Goal: Task Accomplishment & Management: Manage account settings

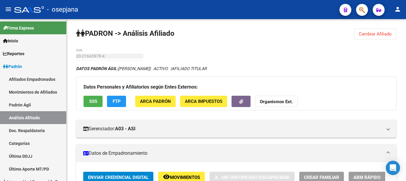
scroll to position [546, 0]
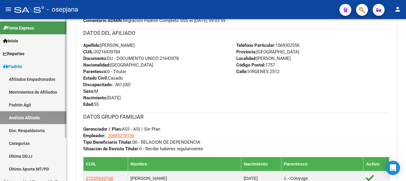
click at [32, 91] on link "Movimientos de Afiliados" at bounding box center [33, 91] width 66 height 13
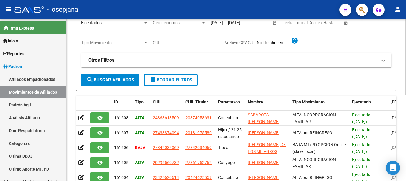
scroll to position [6, 0]
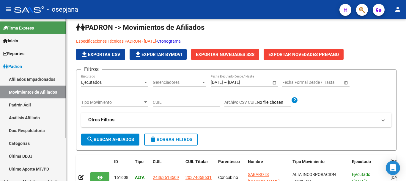
click at [21, 78] on link "Afiliados Empadronados" at bounding box center [33, 79] width 66 height 13
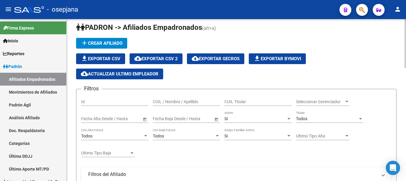
click at [231, 119] on div "Si" at bounding box center [256, 118] width 62 height 5
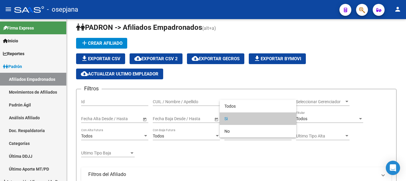
click at [327, 118] on div at bounding box center [203, 90] width 406 height 181
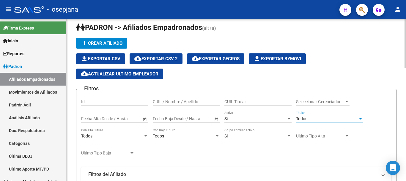
click at [320, 119] on div "Todos" at bounding box center [327, 118] width 62 height 5
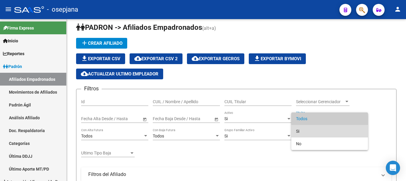
click at [307, 134] on span "Si" at bounding box center [329, 131] width 67 height 12
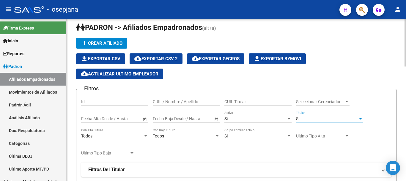
scroll to position [36, 0]
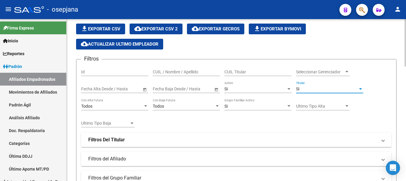
click at [114, 105] on div "Todos" at bounding box center [112, 106] width 62 height 5
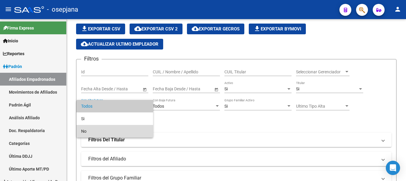
click at [97, 129] on span "No" at bounding box center [114, 131] width 67 height 12
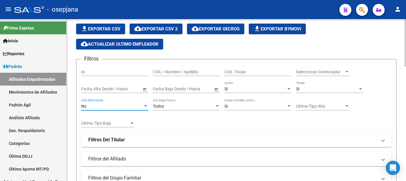
click at [169, 105] on div "Todos" at bounding box center [184, 106] width 62 height 5
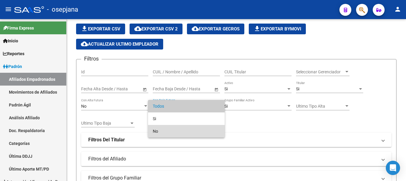
click at [164, 129] on span "No" at bounding box center [186, 131] width 67 height 12
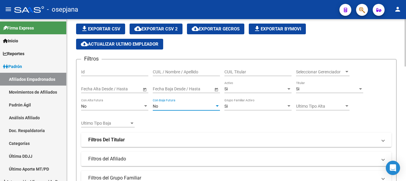
click at [177, 115] on div "No Con Baja Futura" at bounding box center [186, 106] width 67 height 17
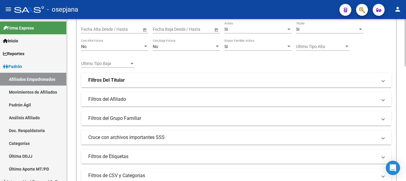
scroll to position [125, 0]
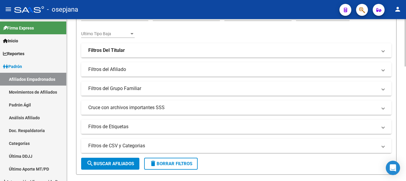
click at [132, 141] on mat-expansion-panel-header "Filtros de CSV y Categorias" at bounding box center [236, 145] width 311 height 14
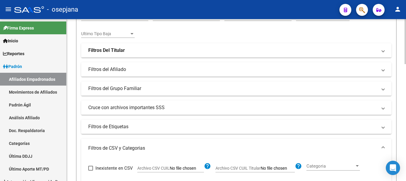
scroll to position [244, 0]
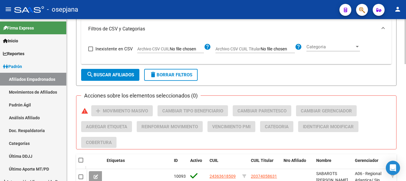
click at [244, 47] on span "Archivo CSV CUIL Titular" at bounding box center [238, 48] width 45 height 5
click at [261, 47] on input "Archivo CSV CUIL Titular" at bounding box center [278, 48] width 34 height 5
type input "C:\fakepath\Para saas.csv"
click at [114, 76] on span "search Buscar Afiliados" at bounding box center [111, 74] width 48 height 5
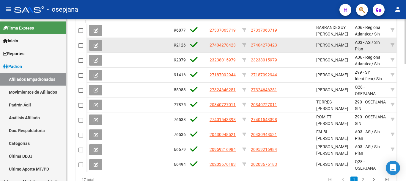
scroll to position [360, 0]
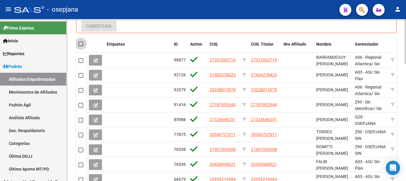
click at [82, 43] on span at bounding box center [81, 43] width 5 height 5
click at [81, 46] on input "checkbox" at bounding box center [81, 46] width 0 height 0
checkbox input "true"
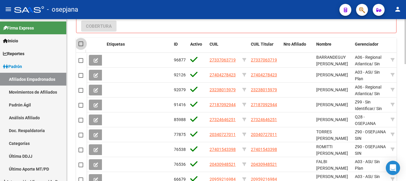
checkbox input "true"
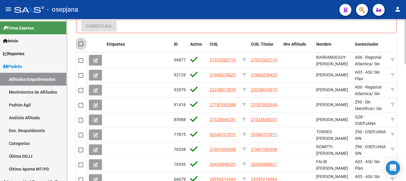
checkbox input "true"
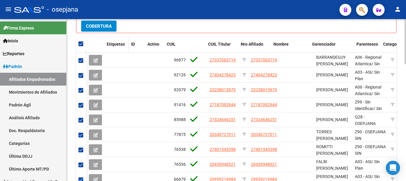
drag, startPoint x: 170, startPoint y: 45, endPoint x: 128, endPoint y: 45, distance: 42.8
click at [128, 45] on span at bounding box center [127, 48] width 3 height 20
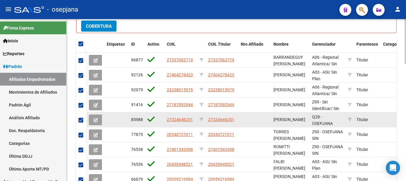
scroll to position [420, 0]
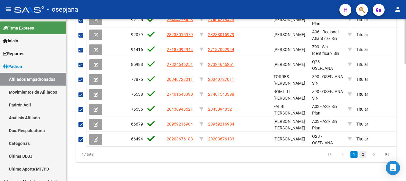
click at [364, 156] on link "2" at bounding box center [363, 154] width 7 height 7
checkbox input "false"
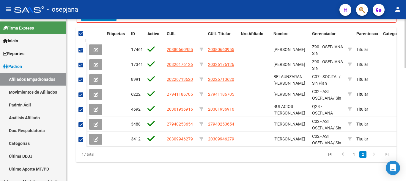
scroll to position [375, 0]
click at [354, 154] on link "1" at bounding box center [354, 154] width 7 height 7
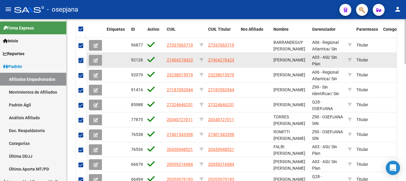
click at [81, 59] on span at bounding box center [81, 60] width 5 height 5
click at [81, 63] on input "checkbox" at bounding box center [81, 63] width 0 height 0
checkbox input "false"
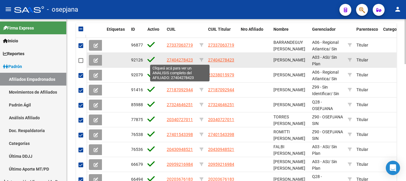
click at [173, 59] on span "27404278423" at bounding box center [180, 59] width 26 height 5
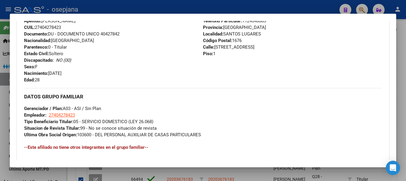
scroll to position [92, 0]
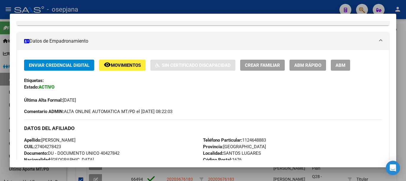
click at [303, 66] on span "ABM Rápido" at bounding box center [308, 64] width 27 height 5
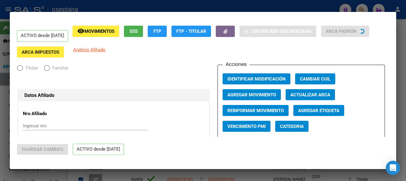
radio input "true"
type input "27-40427842-3"
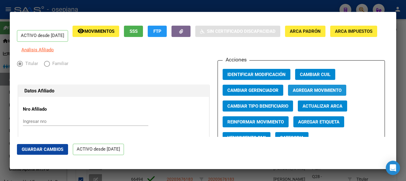
click at [313, 92] on span "Agregar Movimiento" at bounding box center [317, 89] width 49 height 5
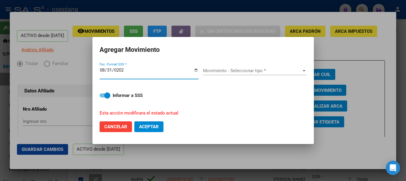
type input "[DATE]"
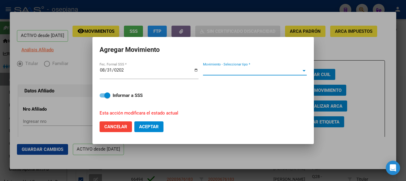
click at [226, 70] on span "Movimiento - Seleccionar tipo *" at bounding box center [252, 70] width 98 height 5
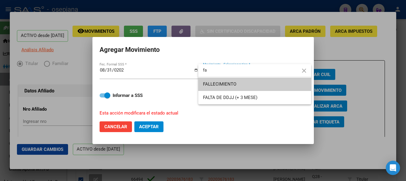
type input "f"
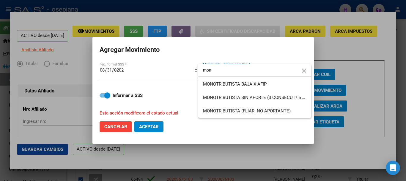
drag, startPoint x: 211, startPoint y: 70, endPoint x: 191, endPoint y: 70, distance: 20.2
click at [191, 70] on div "Análisis Afiliado - CUIL: 27404278423 DATOS PADRÓN ÁGIL: [PERSON_NAME] | ACTIVO…" at bounding box center [203, 90] width 406 height 181
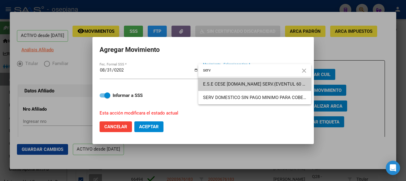
drag, startPoint x: 221, startPoint y: 70, endPoint x: 195, endPoint y: 70, distance: 25.9
click at [195, 70] on div "Análisis Afiliado - CUIL: 27404278423 DATOS PADRÓN ÁGIL: [PERSON_NAME] | ACTIVO…" at bounding box center [203, 90] width 406 height 181
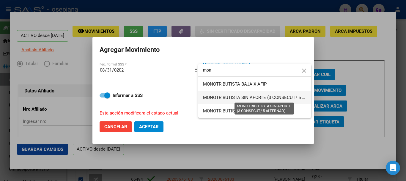
type input "mon"
click at [238, 95] on span "MONOTRIBUTISTA SIN APORTE (3 CONSECUT/ 5 ALTERNAD)" at bounding box center [264, 97] width 123 height 5
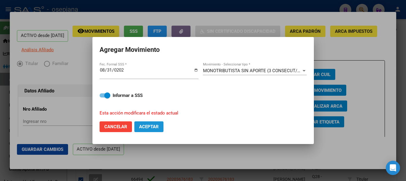
click at [157, 126] on span "Aceptar" at bounding box center [149, 126] width 20 height 5
checkbox input "false"
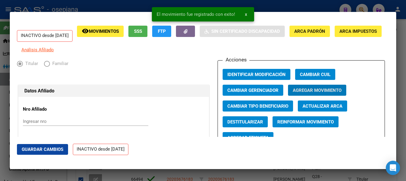
click at [62, 150] on span "Guardar Cambios" at bounding box center [43, 148] width 42 height 5
click at [406, 54] on div at bounding box center [203, 90] width 406 height 181
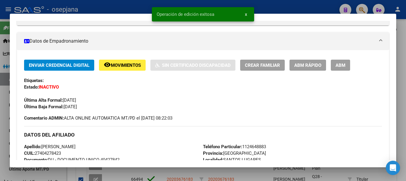
click at [406, 51] on div at bounding box center [203, 90] width 406 height 181
checkbox input "false"
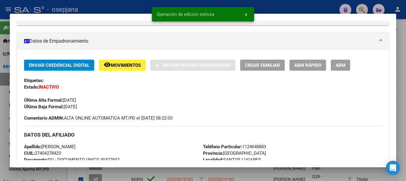
checkbox input "false"
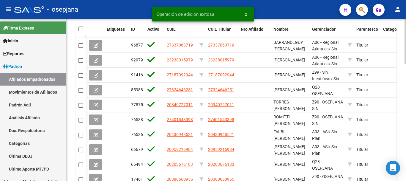
scroll to position [345, 0]
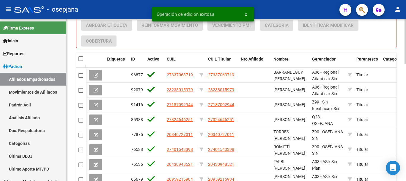
click at [82, 60] on span at bounding box center [81, 58] width 5 height 5
click at [81, 61] on input "checkbox" at bounding box center [81, 61] width 0 height 0
checkbox input "true"
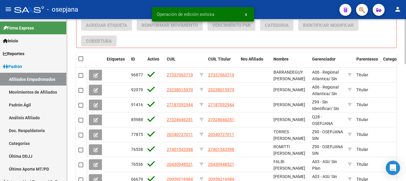
checkbox input "true"
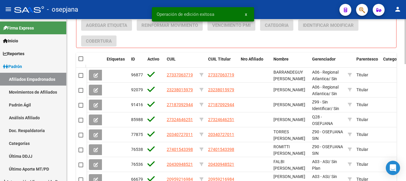
checkbox input "true"
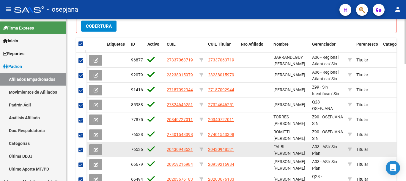
scroll to position [301, 0]
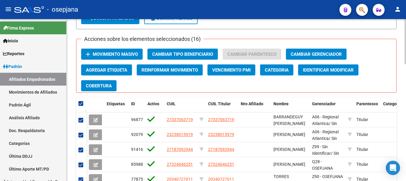
click at [107, 53] on span "Movimiento Masivo" at bounding box center [115, 53] width 45 height 5
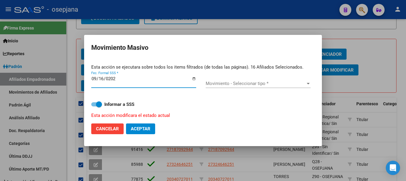
type input "[DATE]"
click at [228, 82] on span "Movimiento - Seleccionar tipo *" at bounding box center [256, 83] width 100 height 5
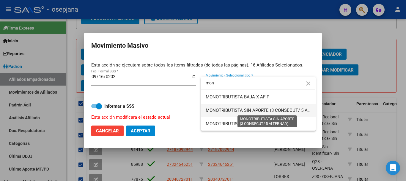
type input "mon"
click at [243, 109] on span "MONOTRIBUTISTA SIN APORTE (3 CONSECUT/ 5 ALTERNAD)" at bounding box center [267, 109] width 123 height 5
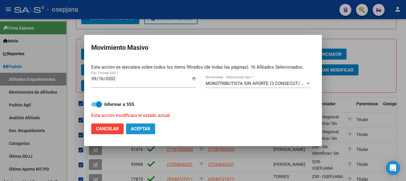
click at [150, 128] on span "Aceptar" at bounding box center [141, 128] width 20 height 5
checkbox input "false"
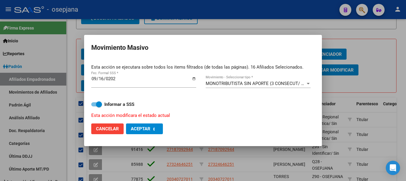
checkbox input "false"
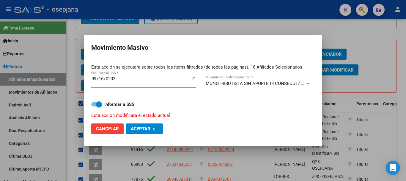
checkbox input "false"
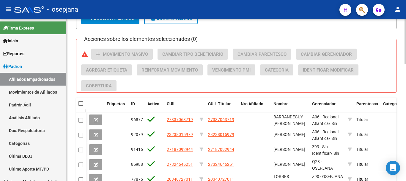
scroll to position [271, 0]
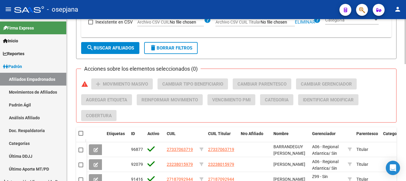
click at [104, 50] on span "search Buscar Afiliados" at bounding box center [111, 47] width 48 height 5
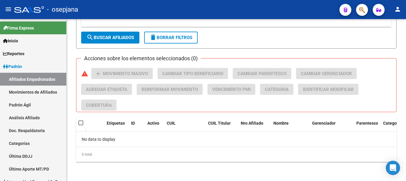
scroll to position [103, 0]
